Goal: Entertainment & Leisure: Consume media (video, audio)

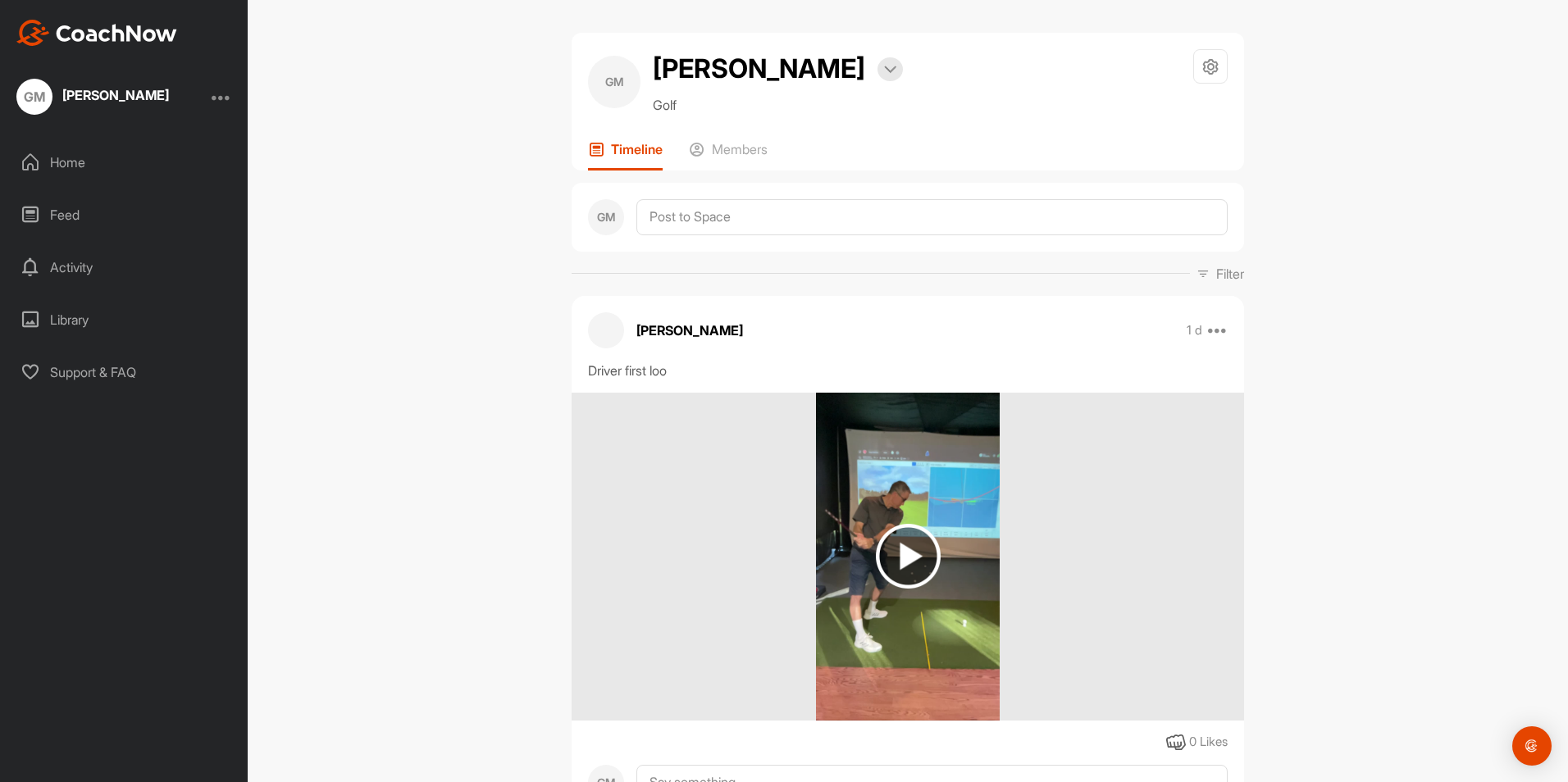
scroll to position [1262, 0]
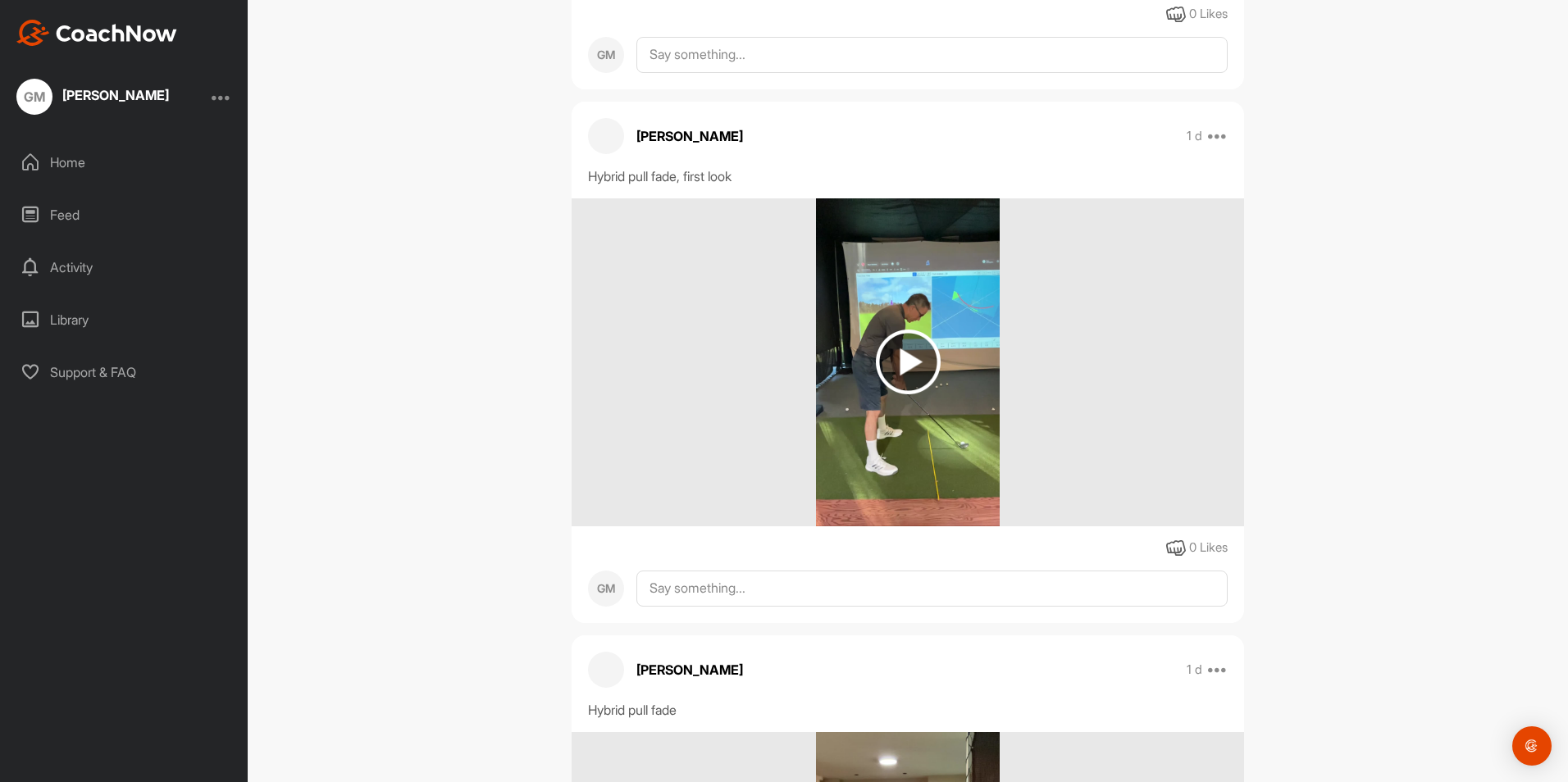
click at [33, 89] on div "GM" at bounding box center [35, 96] width 36 height 36
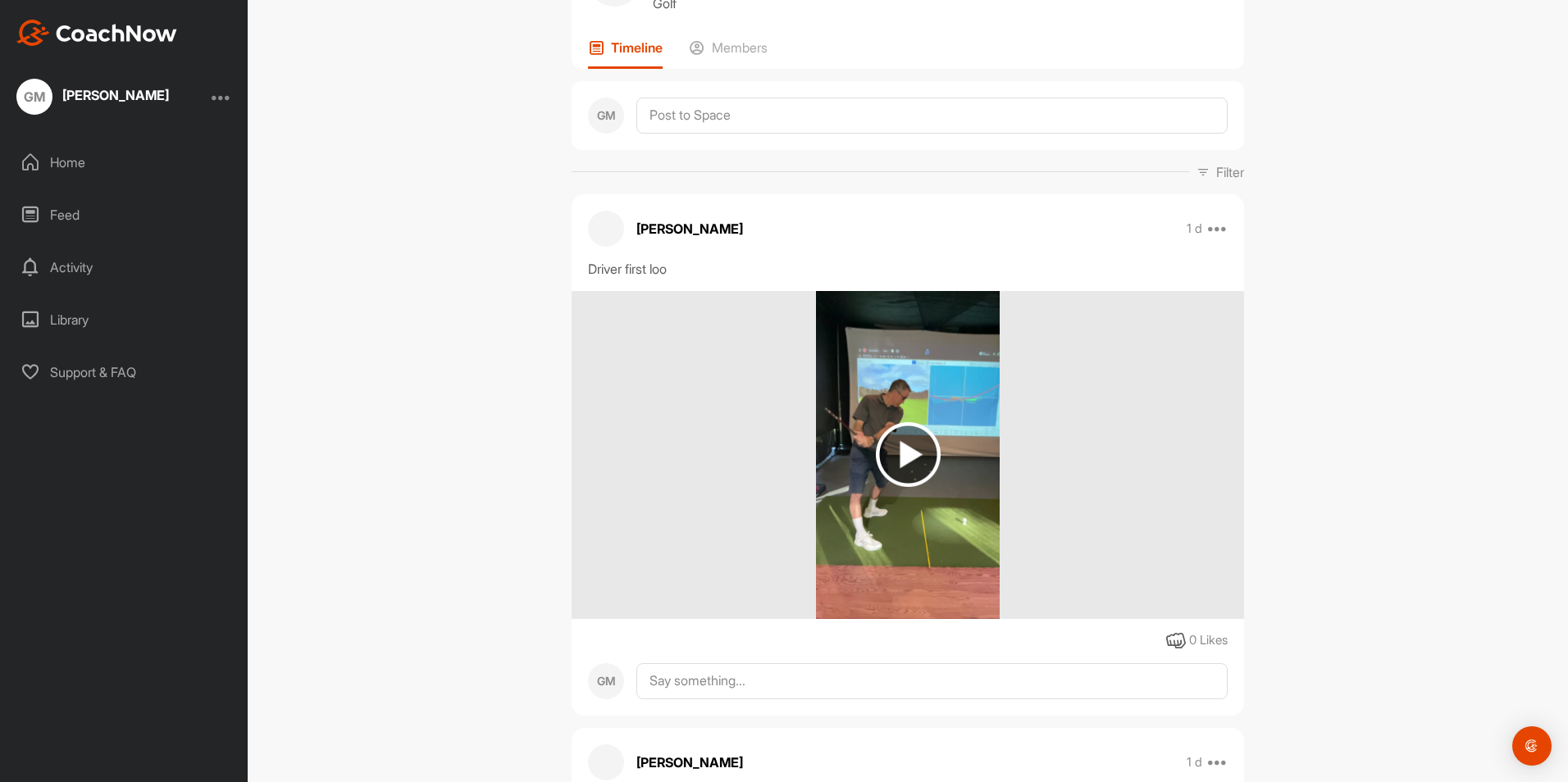
scroll to position [0, 0]
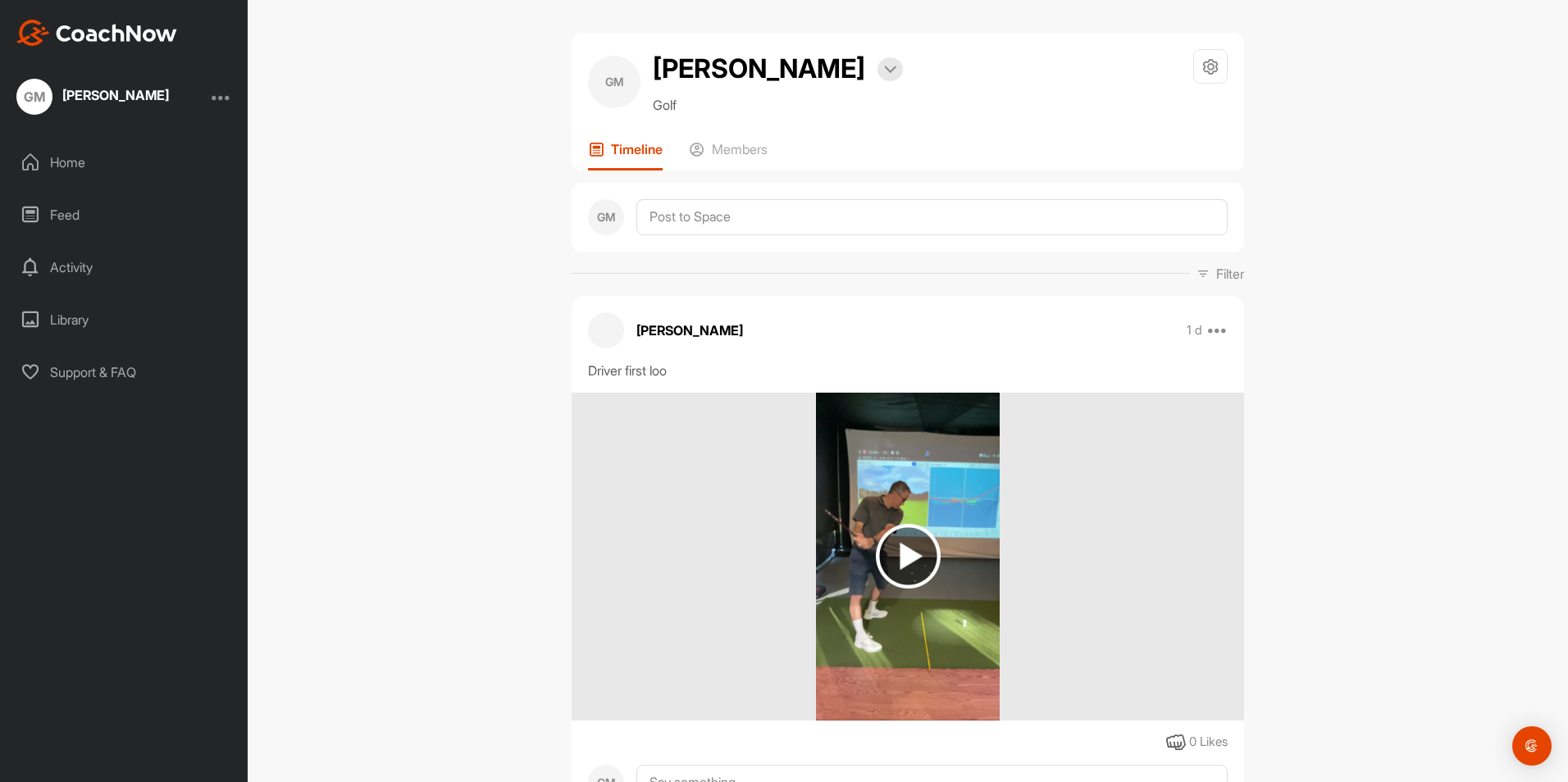
click at [110, 29] on img at bounding box center [97, 33] width 161 height 26
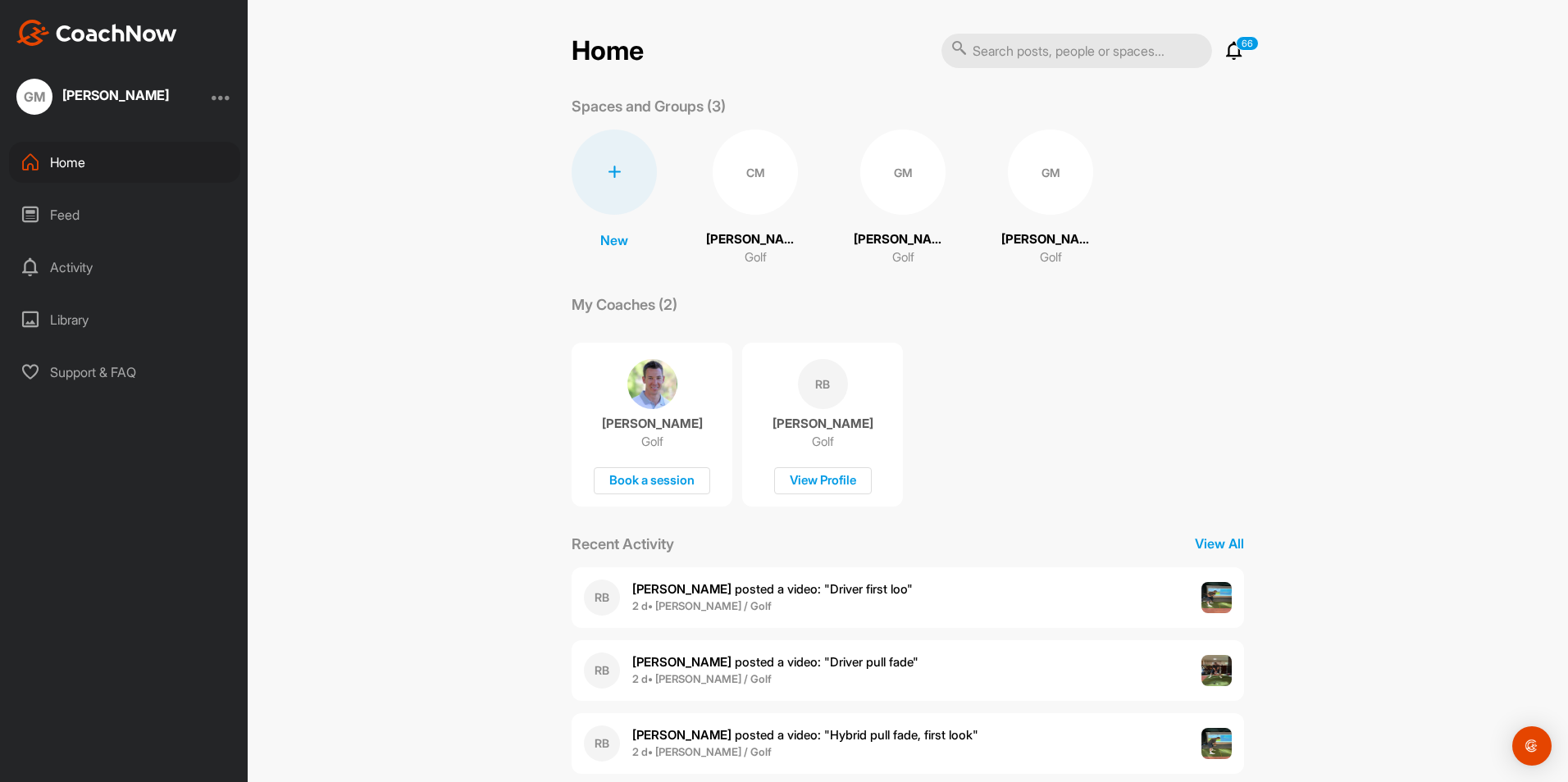
click at [1009, 184] on div "GM" at bounding box center [1051, 172] width 85 height 85
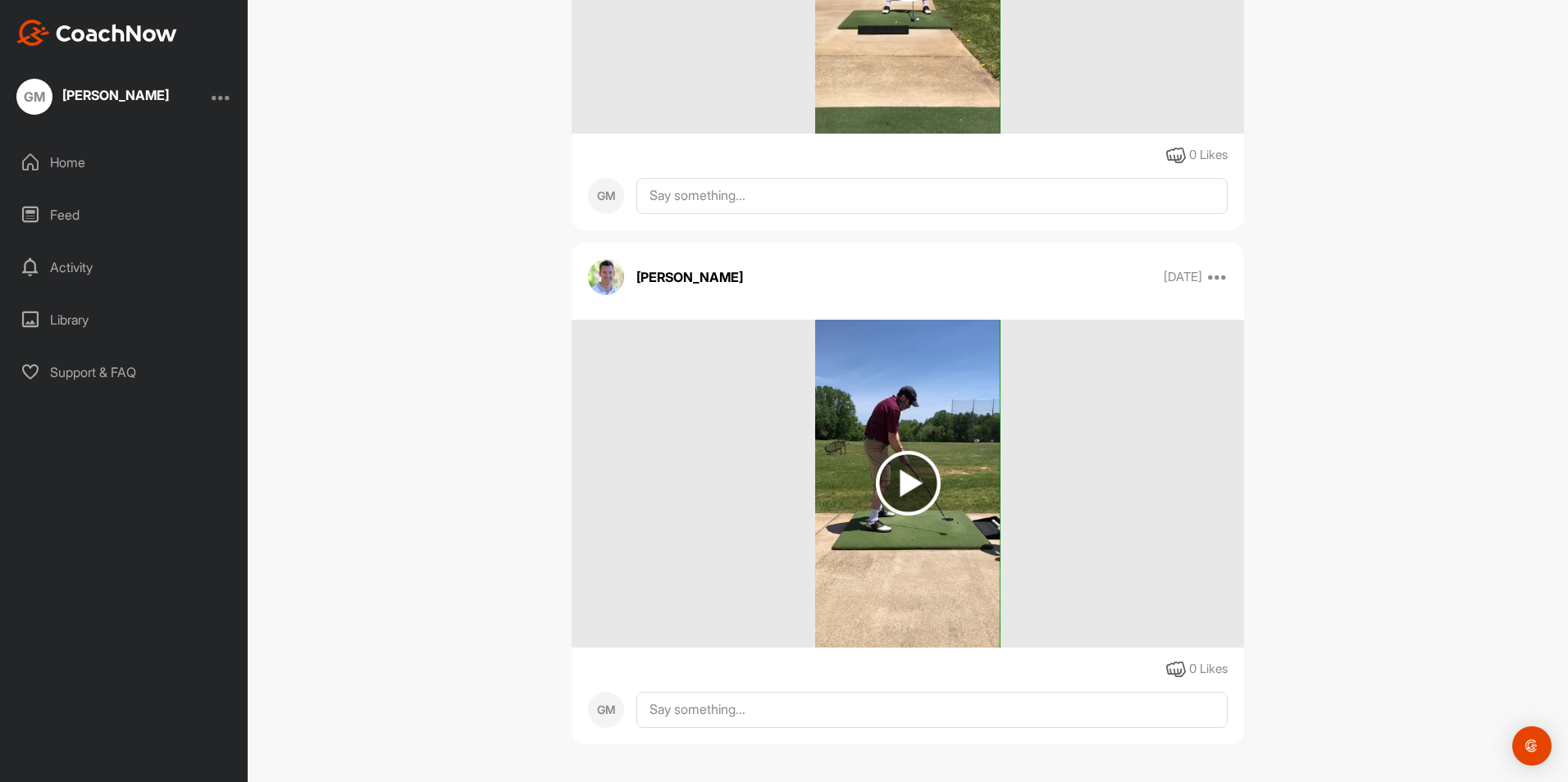
scroll to position [1558, 0]
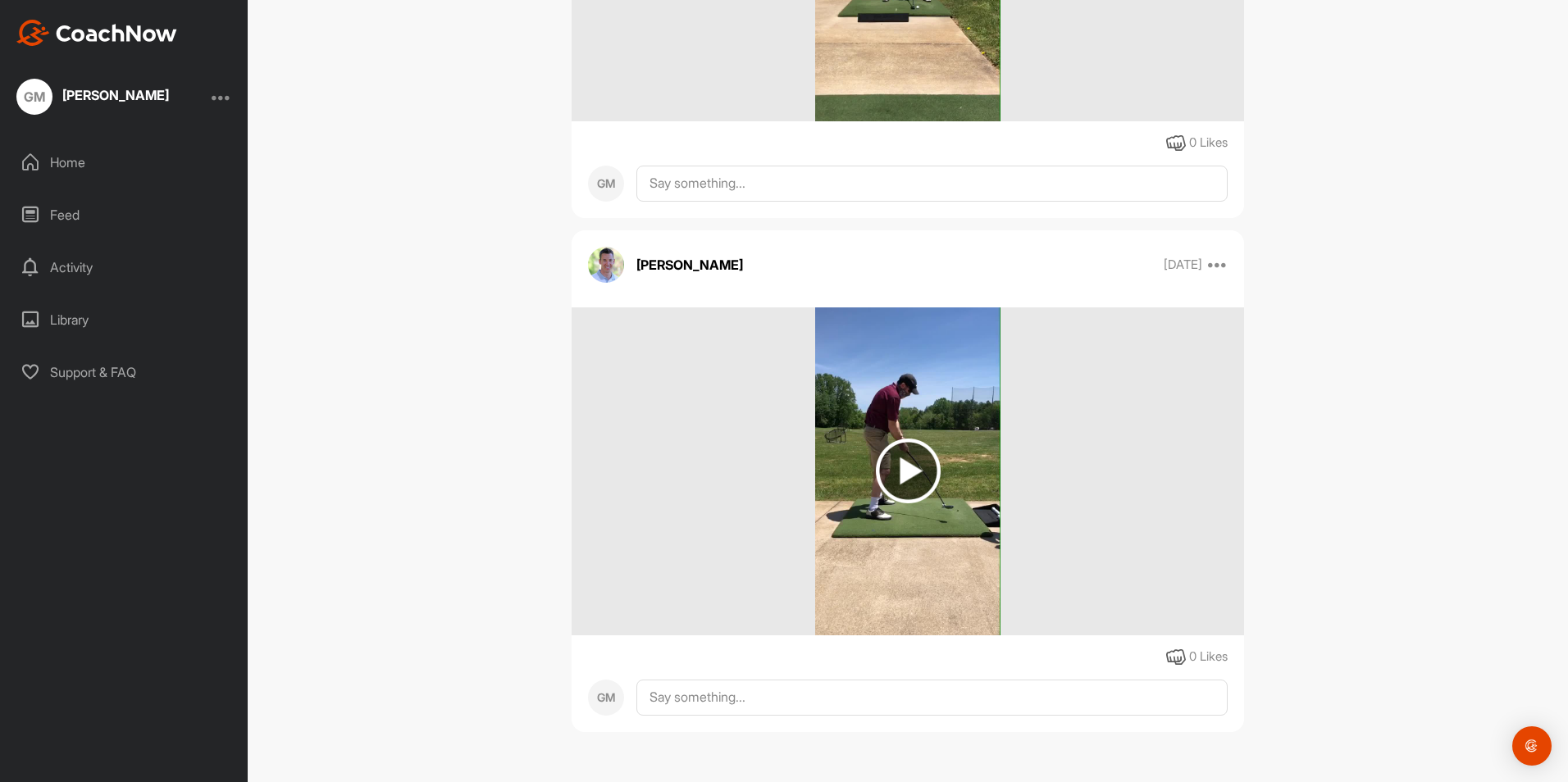
click at [893, 480] on img at bounding box center [907, 471] width 64 height 64
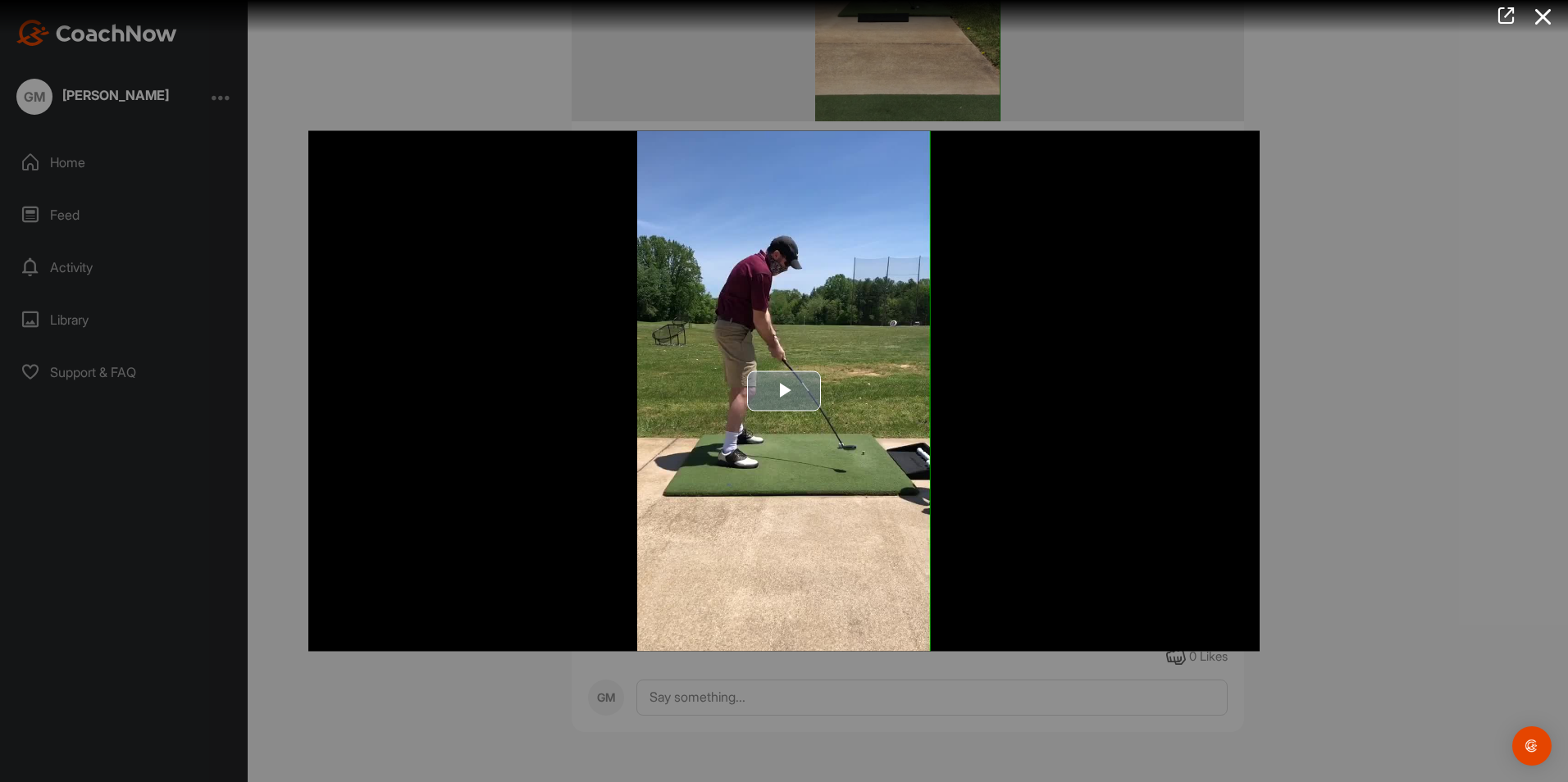
click at [784, 391] on span "Video Player" at bounding box center [784, 391] width 0 height 0
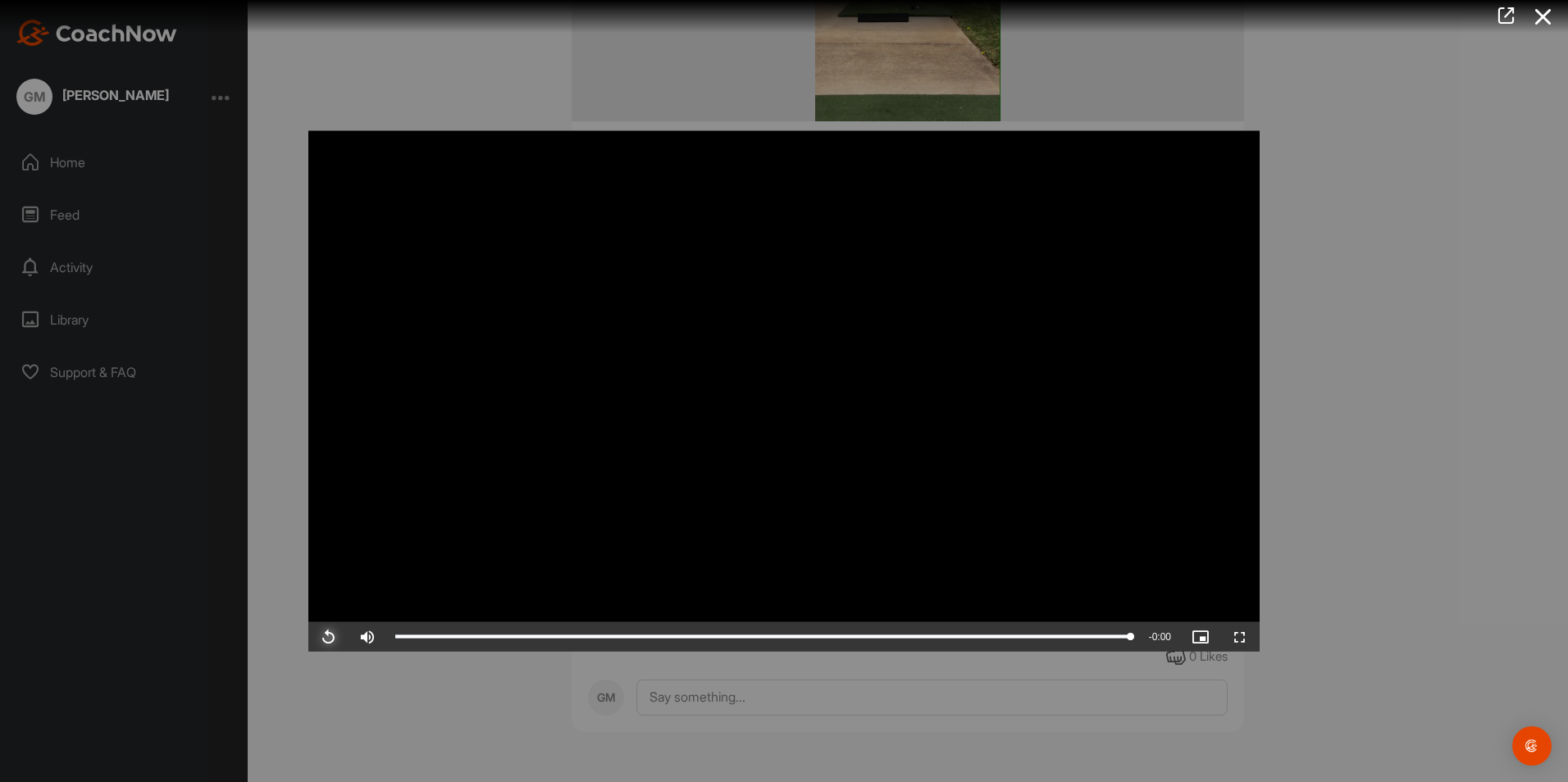
click at [328, 637] on span "Video Player" at bounding box center [328, 637] width 40 height 0
drag, startPoint x: 625, startPoint y: 634, endPoint x: 754, endPoint y: 661, distance: 131.8
click at [754, 661] on div "Video Player is loading. Play Video Play Skip Backward Skip Forward Mute 80% Cu…" at bounding box center [783, 391] width 984 height 553
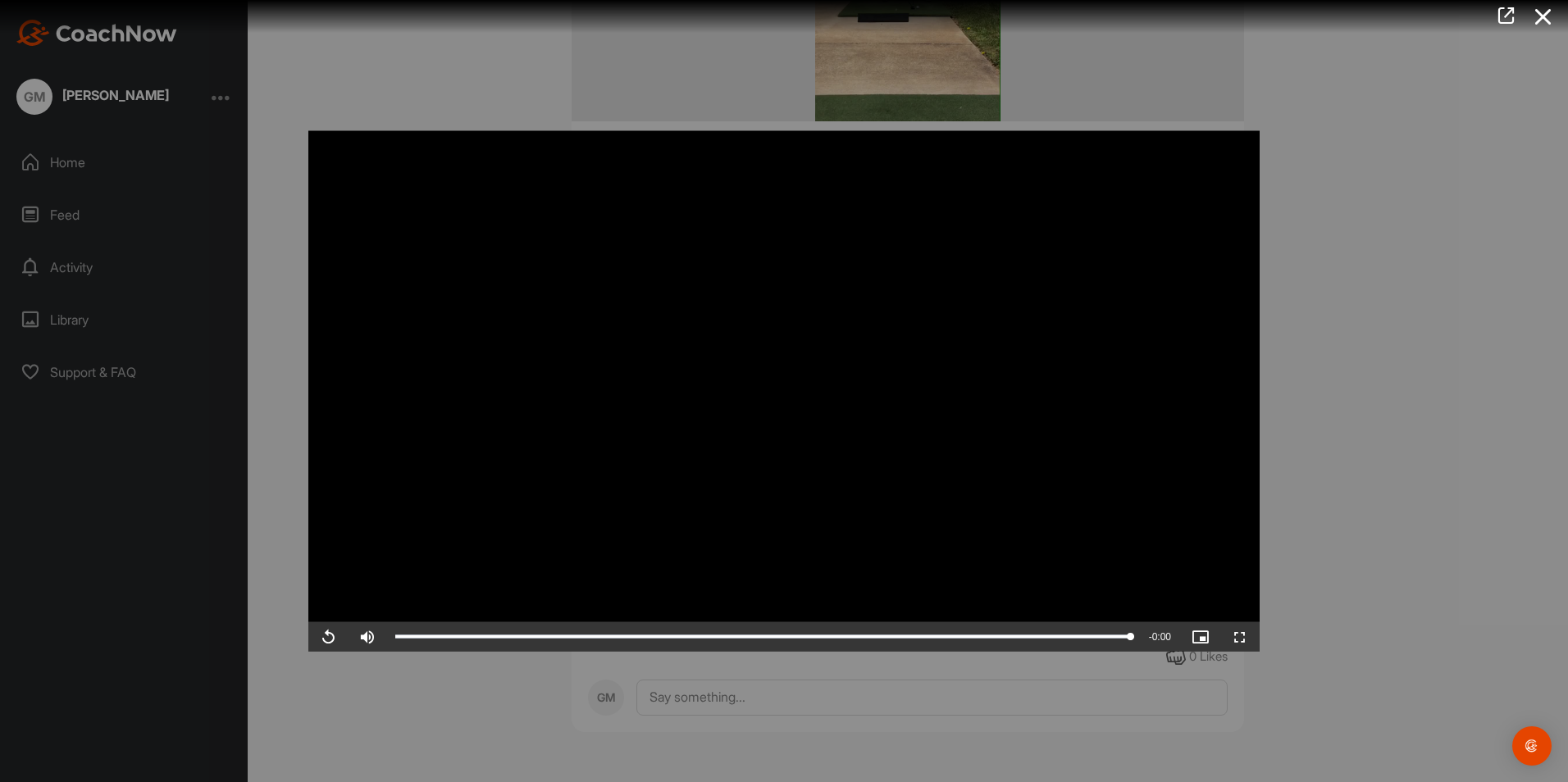
drag, startPoint x: 1558, startPoint y: 573, endPoint x: 1553, endPoint y: 474, distance: 99.1
click at [1553, 474] on div at bounding box center [784, 391] width 1568 height 782
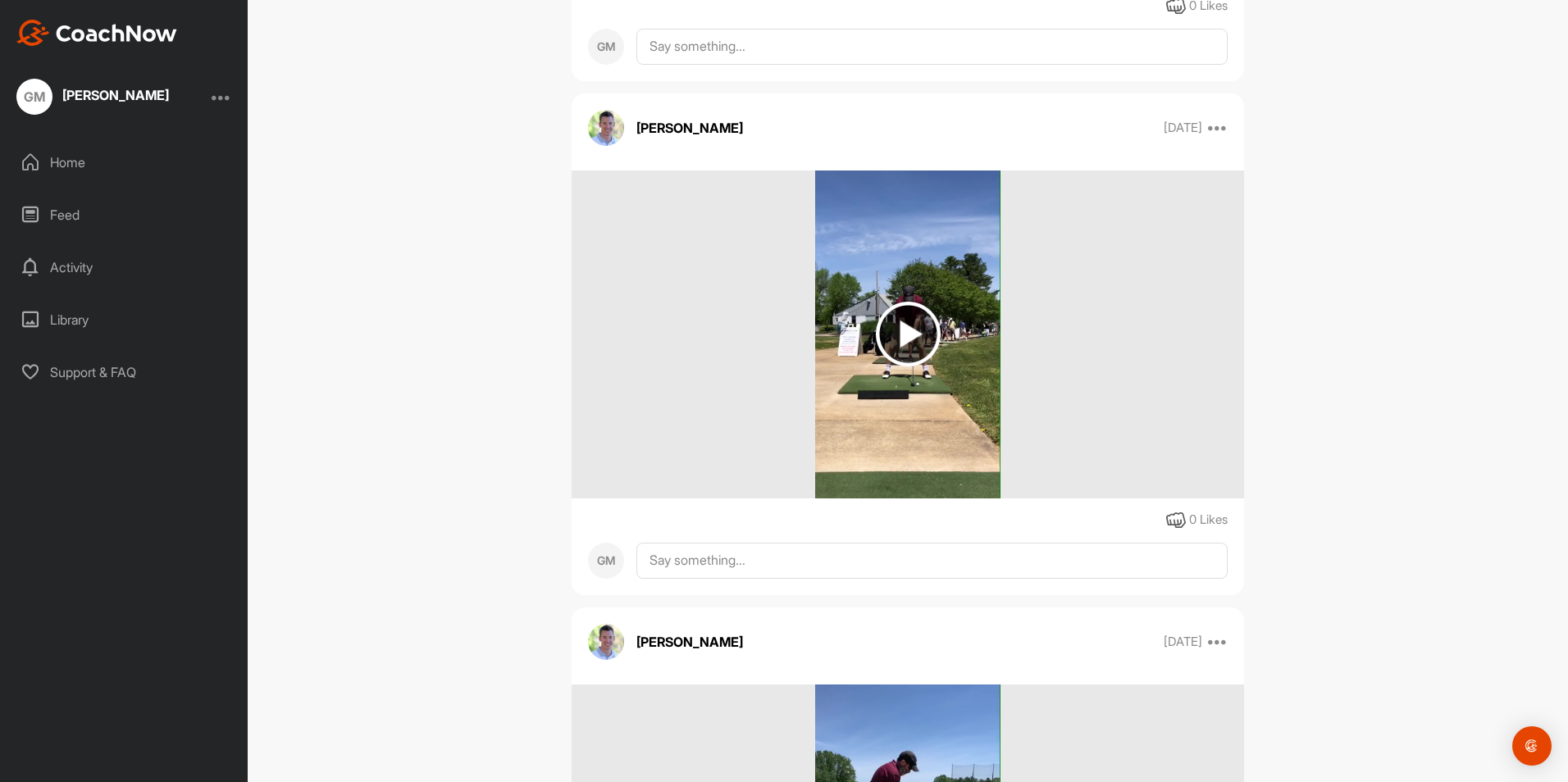
scroll to position [1026, 0]
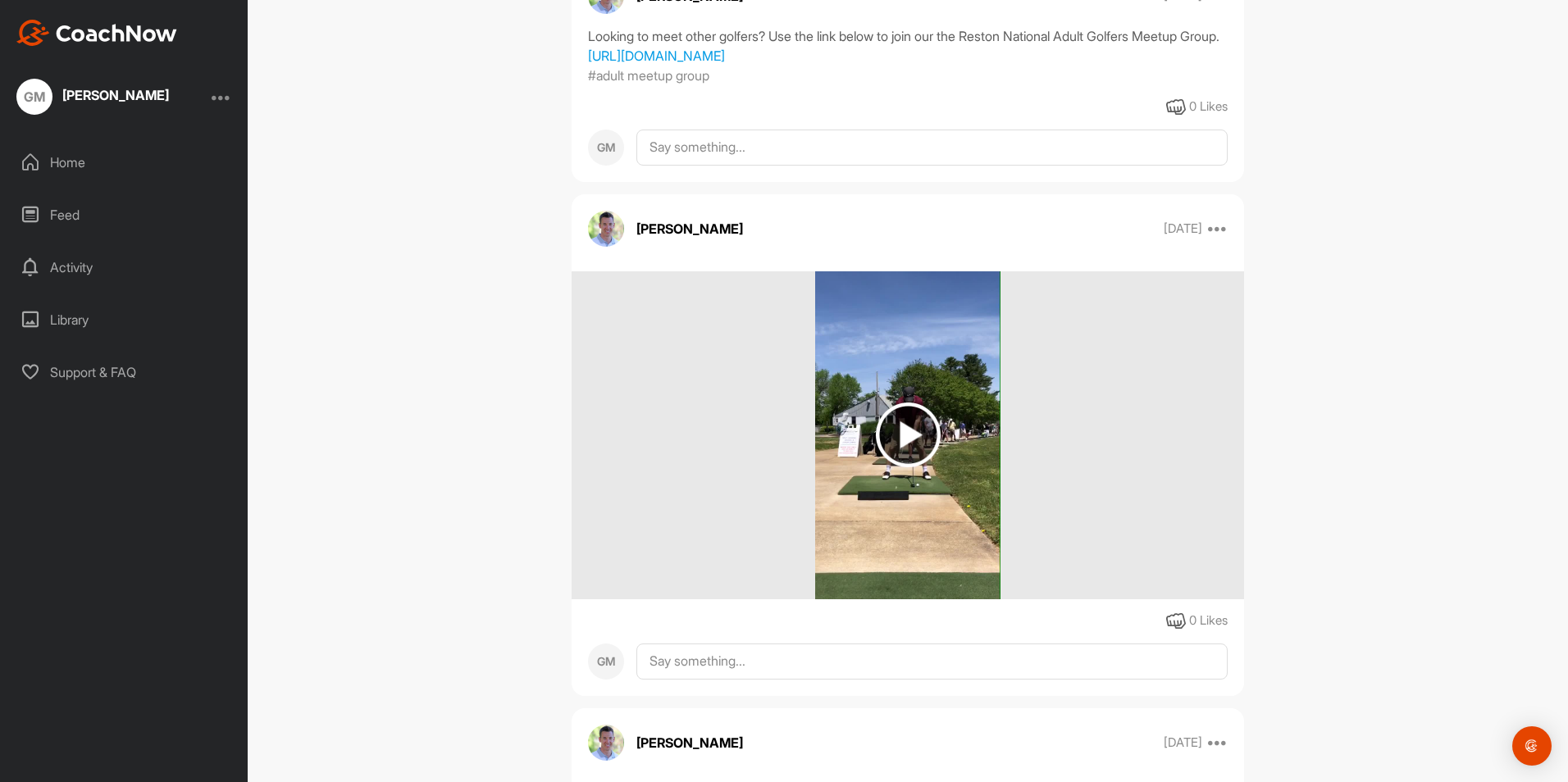
click at [908, 467] on img at bounding box center [907, 434] width 64 height 64
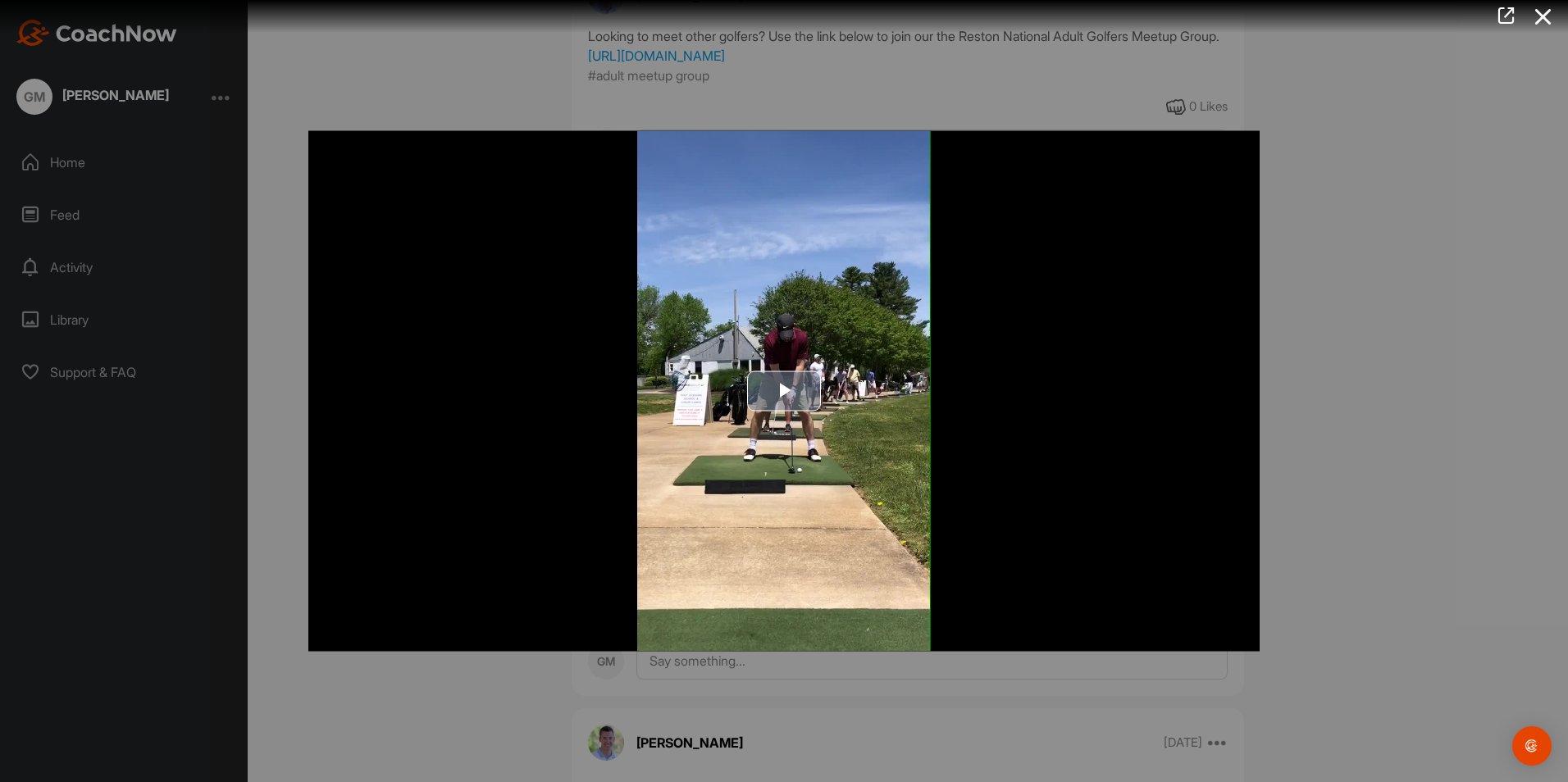
click at [784, 391] on span "Video Player" at bounding box center [784, 391] width 0 height 0
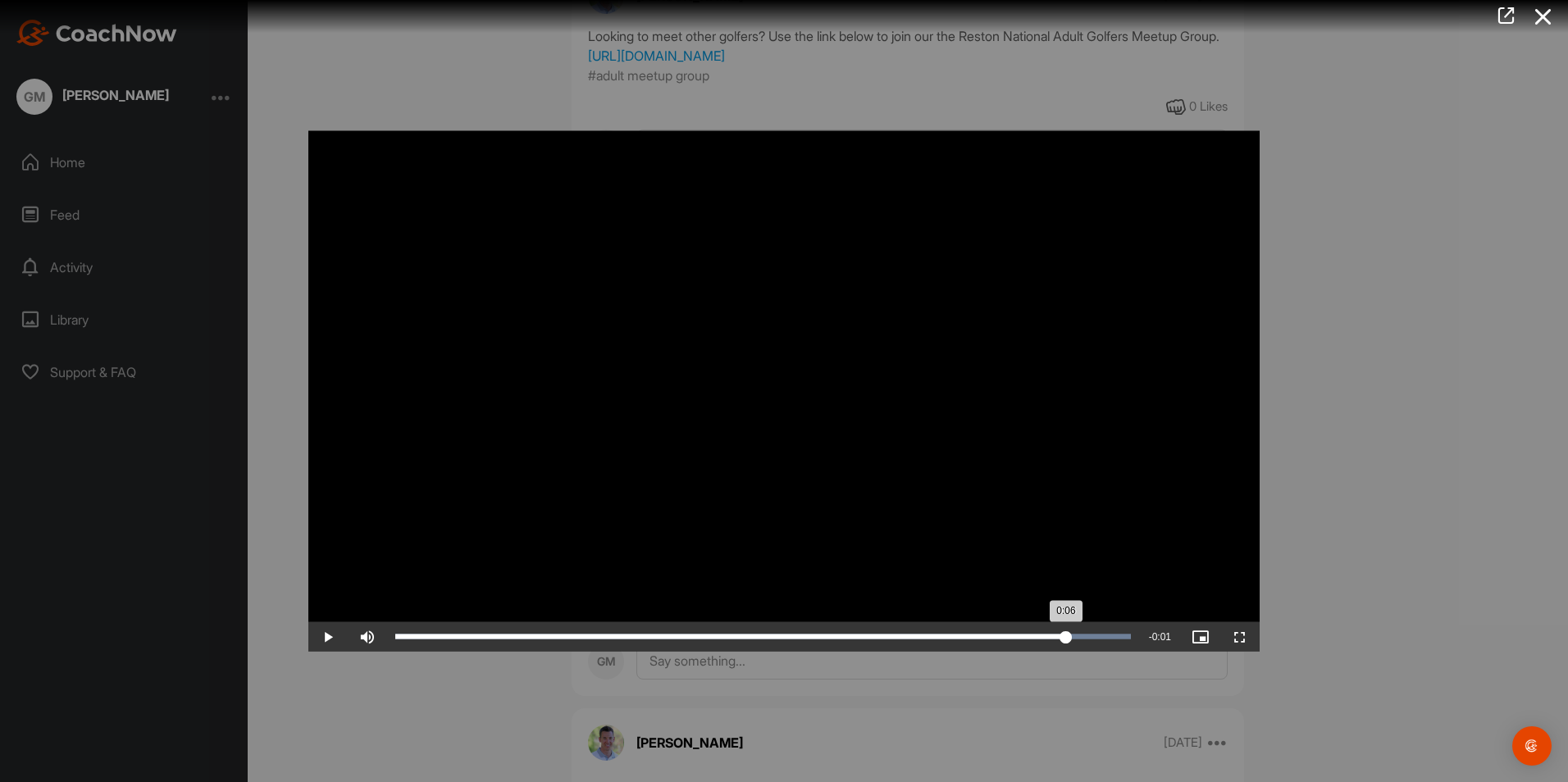
drag, startPoint x: 661, startPoint y: 634, endPoint x: 1065, endPoint y: 622, distance: 404.2
click at [1065, 622] on div "Loaded : 100.00% 0:06 0:06" at bounding box center [762, 637] width 751 height 30
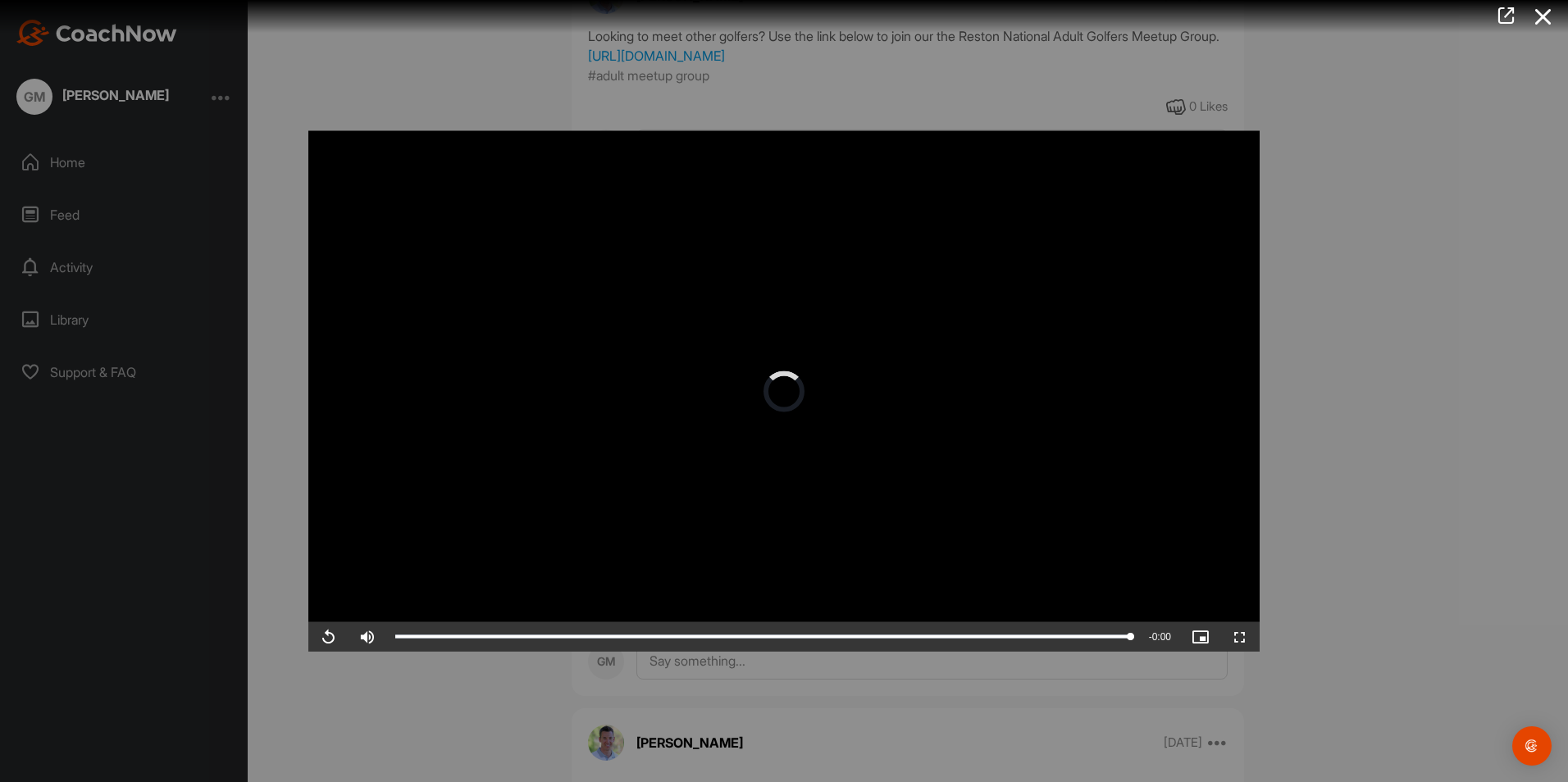
drag, startPoint x: 1065, startPoint y: 622, endPoint x: 387, endPoint y: 683, distance: 680.7
click at [387, 683] on div "Video Player is loading. Play Video Replay Skip Backward Skip Forward Mute Curr…" at bounding box center [784, 391] width 1568 height 782
click at [325, 637] on span "Video Player" at bounding box center [328, 637] width 40 height 0
